Goal: Navigation & Orientation: Find specific page/section

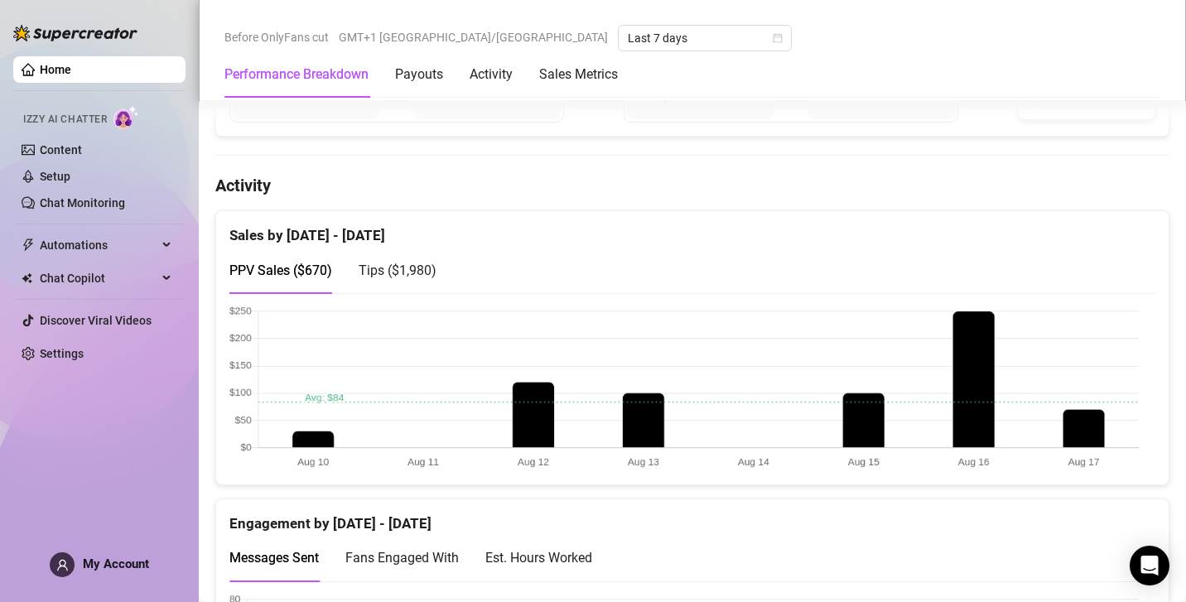
scroll to position [715, 0]
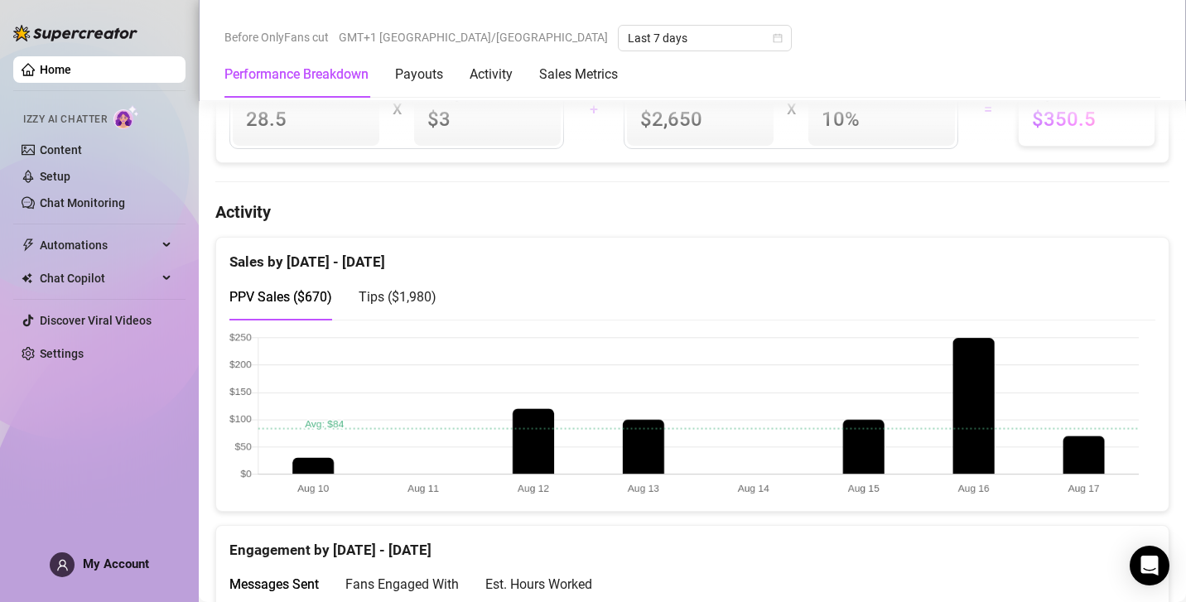
click at [417, 295] on span "Tips ( $1,980 )" at bounding box center [398, 297] width 78 height 16
click at [320, 280] on div "PPV Sales ( $670 )" at bounding box center [280, 296] width 103 height 47
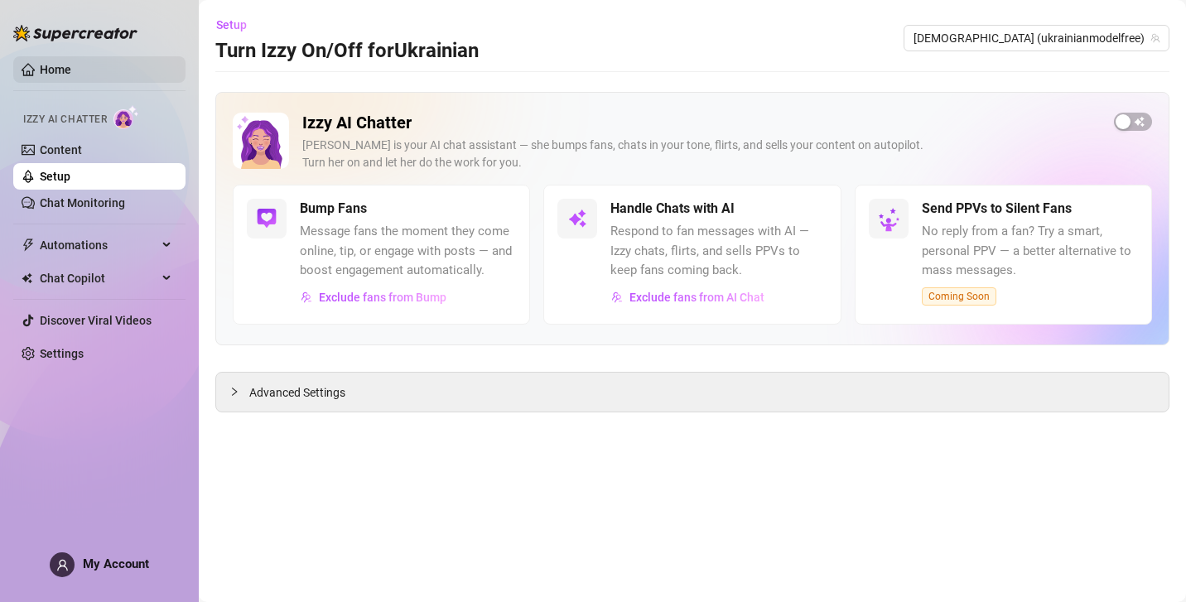
click at [71, 63] on link "Home" at bounding box center [55, 69] width 31 height 13
